Goal: Navigation & Orientation: Find specific page/section

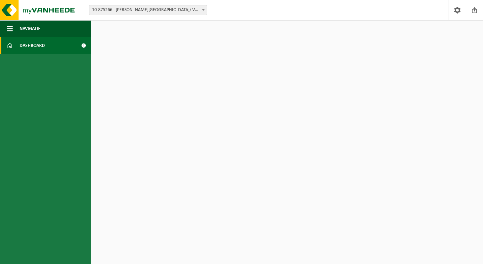
click at [35, 49] on span "Dashboard" at bounding box center [32, 45] width 25 height 17
click at [33, 46] on span "Dashboard" at bounding box center [32, 45] width 25 height 17
click at [81, 43] on span at bounding box center [83, 45] width 15 height 17
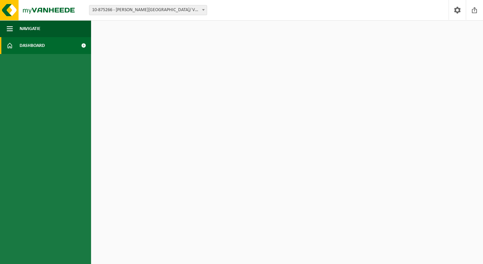
drag, startPoint x: 0, startPoint y: 0, endPoint x: 81, endPoint y: 44, distance: 92.4
click at [81, 44] on span at bounding box center [83, 45] width 15 height 17
click at [39, 31] on span "Navigatie" at bounding box center [30, 28] width 21 height 17
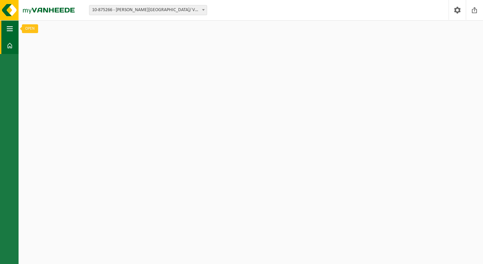
click at [14, 31] on button "Navigatie" at bounding box center [9, 28] width 19 height 17
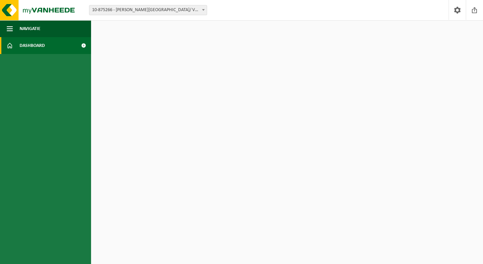
click at [19, 44] on link "Dashboard" at bounding box center [45, 45] width 91 height 17
click at [19, 43] on link "Dashboard" at bounding box center [45, 45] width 91 height 17
click at [197, 13] on span "10-875266 - [PERSON_NAME][GEOGRAPHIC_DATA]/ VBS HARDUYNSCHOOL - [GEOGRAPHIC_DAT…" at bounding box center [147, 9] width 117 height 9
click at [40, 45] on span "Dashboard" at bounding box center [32, 45] width 25 height 17
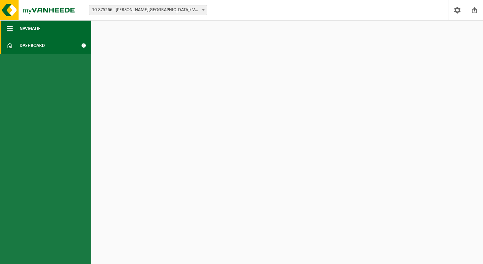
click at [57, 25] on button "Navigatie" at bounding box center [45, 28] width 91 height 17
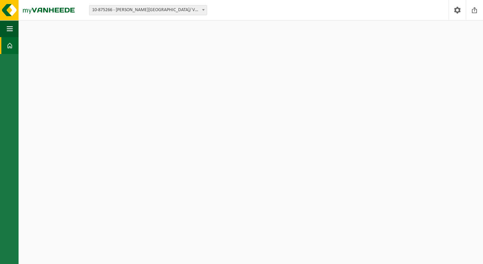
click at [12, 43] on span at bounding box center [10, 45] width 6 height 17
click at [34, 17] on img at bounding box center [40, 10] width 81 height 20
